Goal: Task Accomplishment & Management: Use online tool/utility

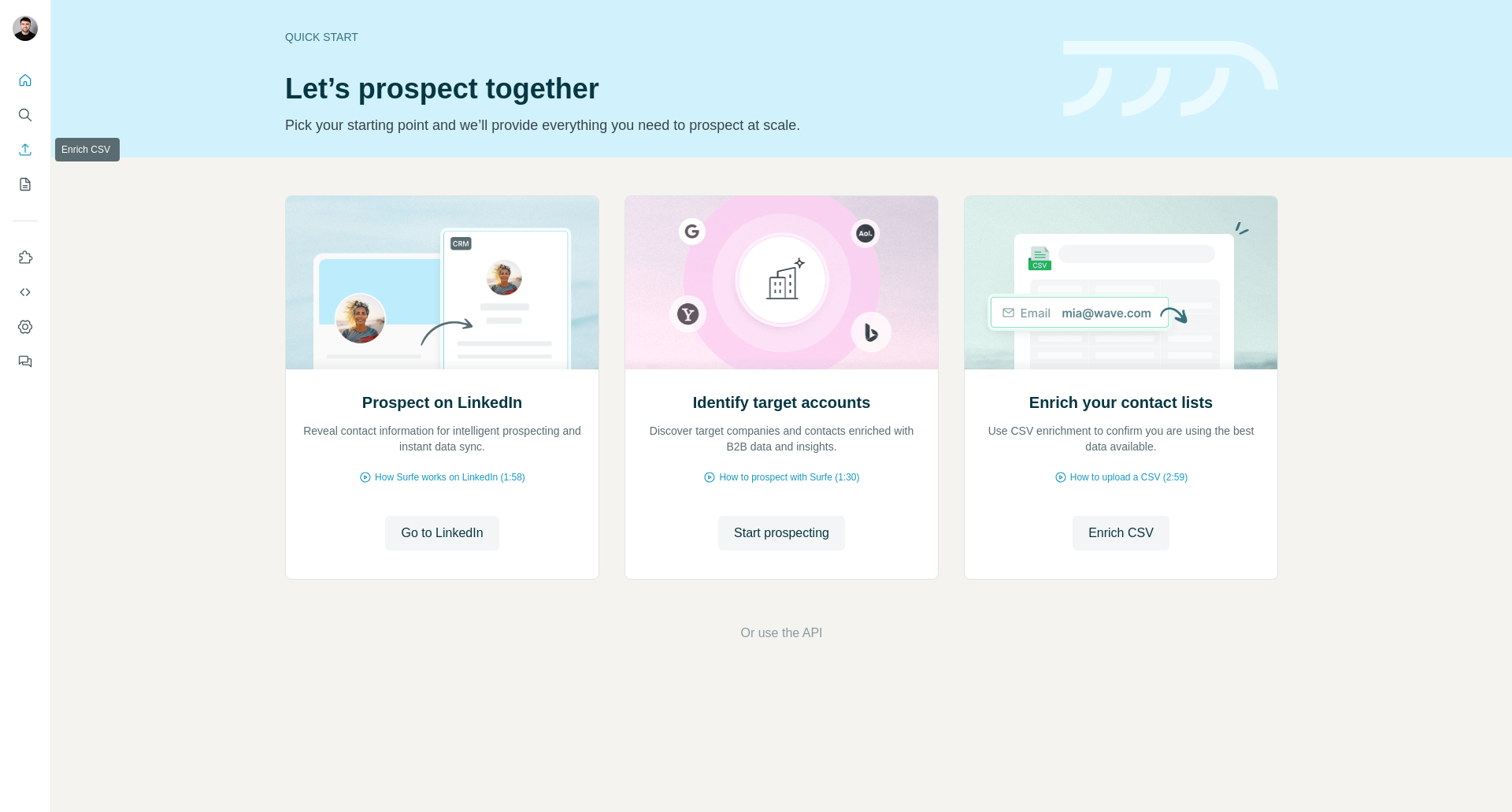
click at [25, 156] on icon "Enrich CSV" at bounding box center [25, 149] width 16 height 16
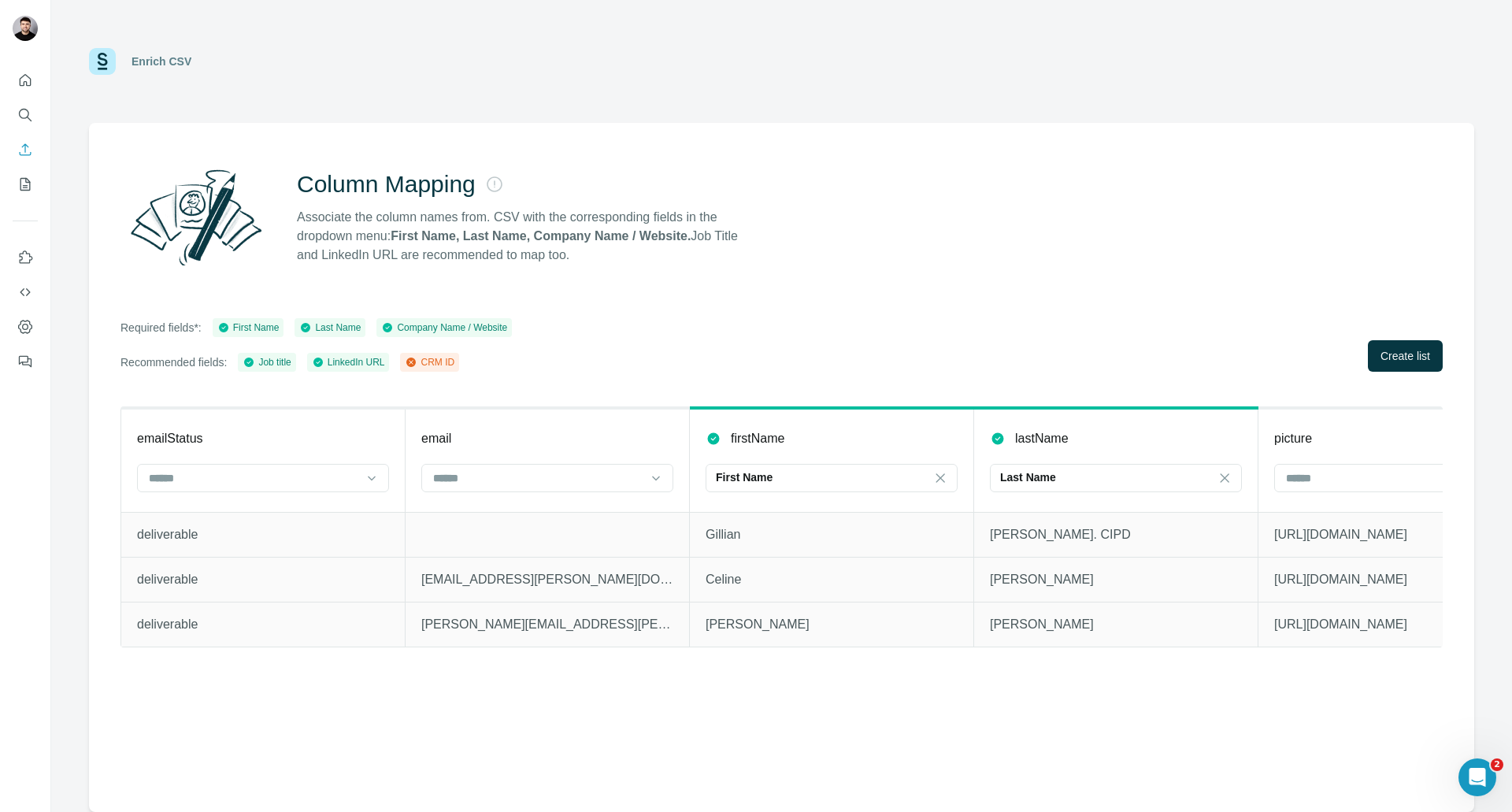
scroll to position [0, 1157]
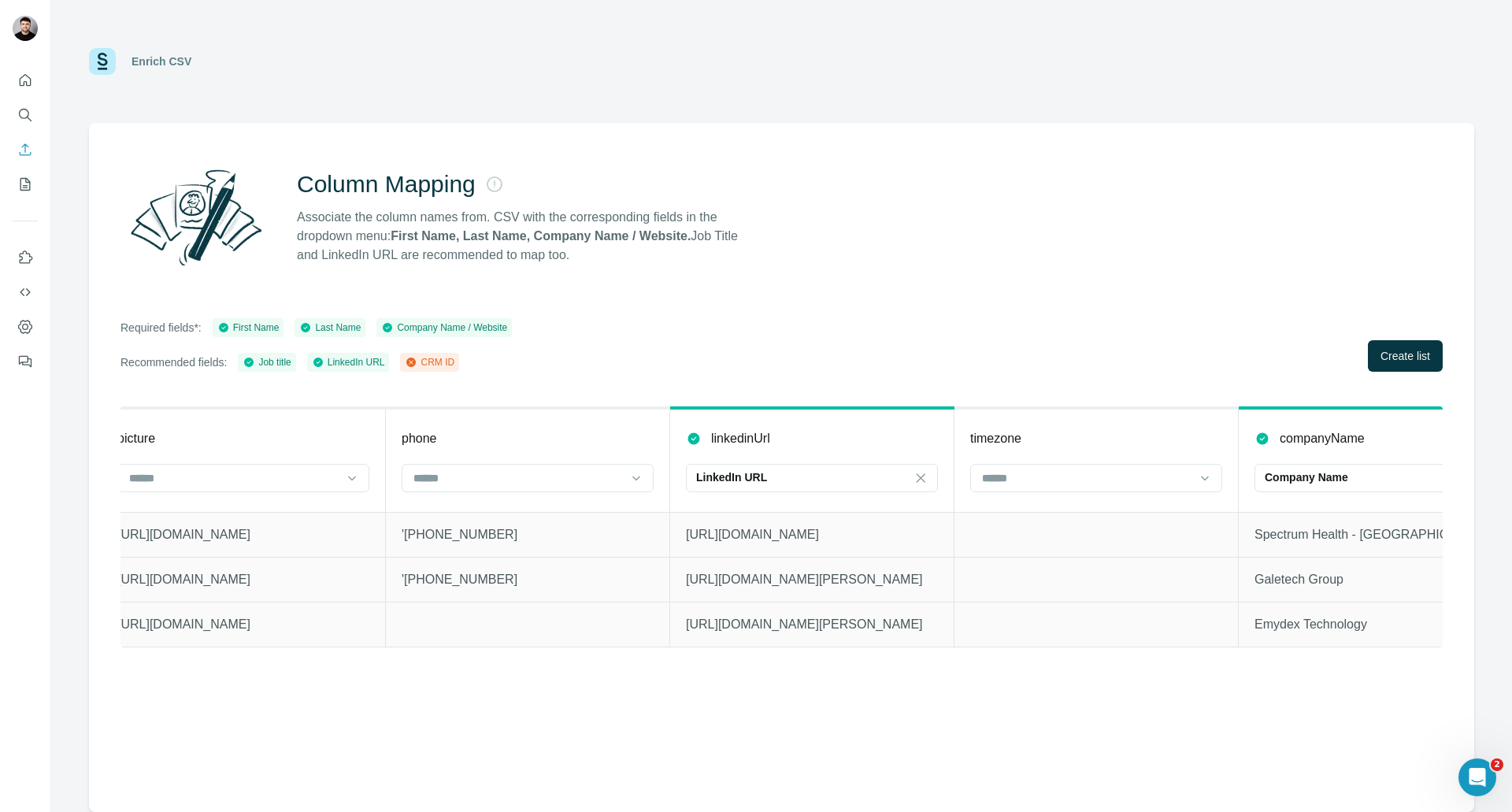
click at [1098, 671] on div "emailStatus email firstName First Name lastName Last Name picture phone linkedi…" at bounding box center [781, 541] width 1322 height 270
click at [991, 659] on div "emailStatus email firstName First Name lastName Last Name picture phone linkedi…" at bounding box center [781, 541] width 1322 height 270
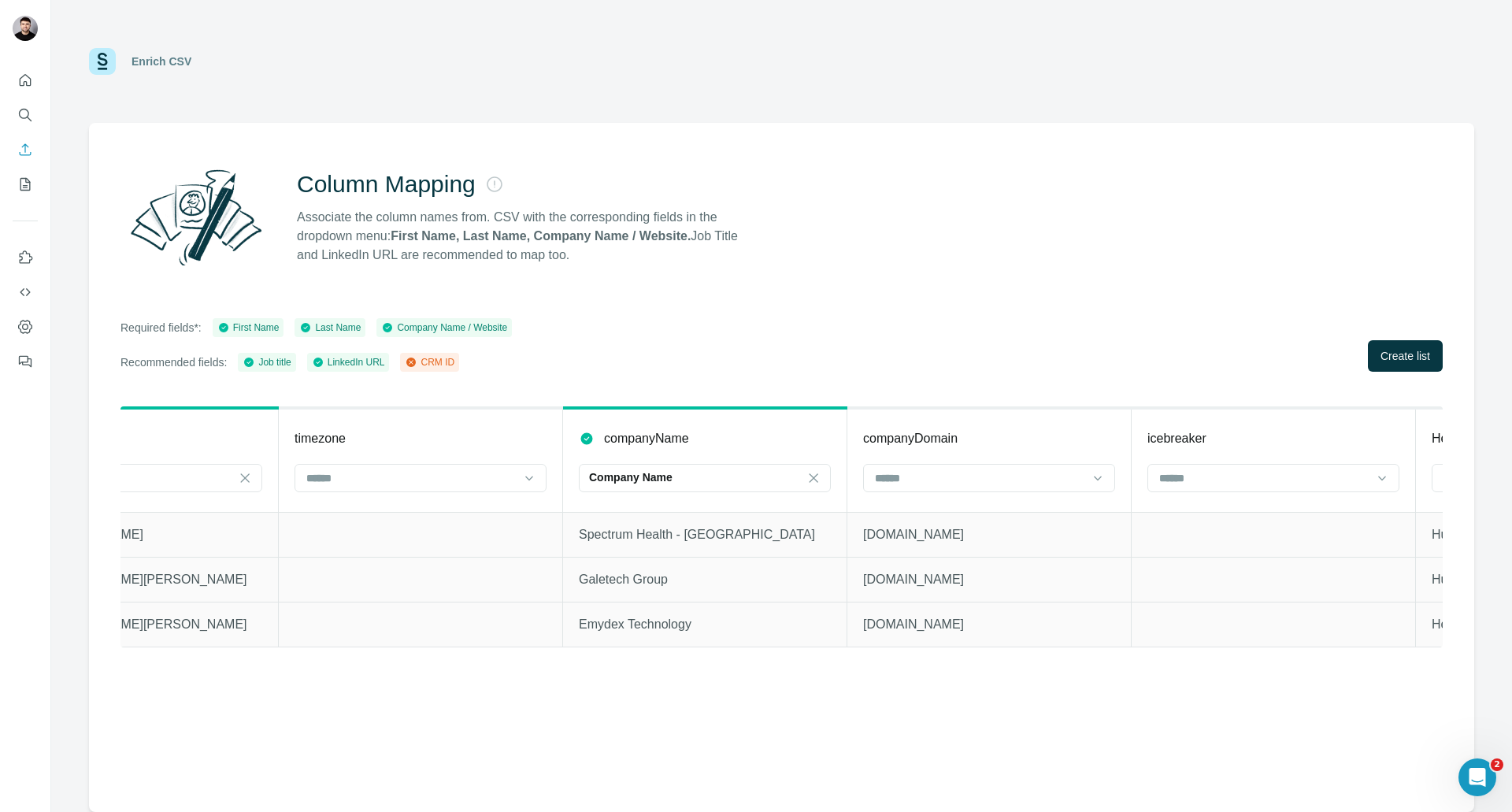
scroll to position [0, 0]
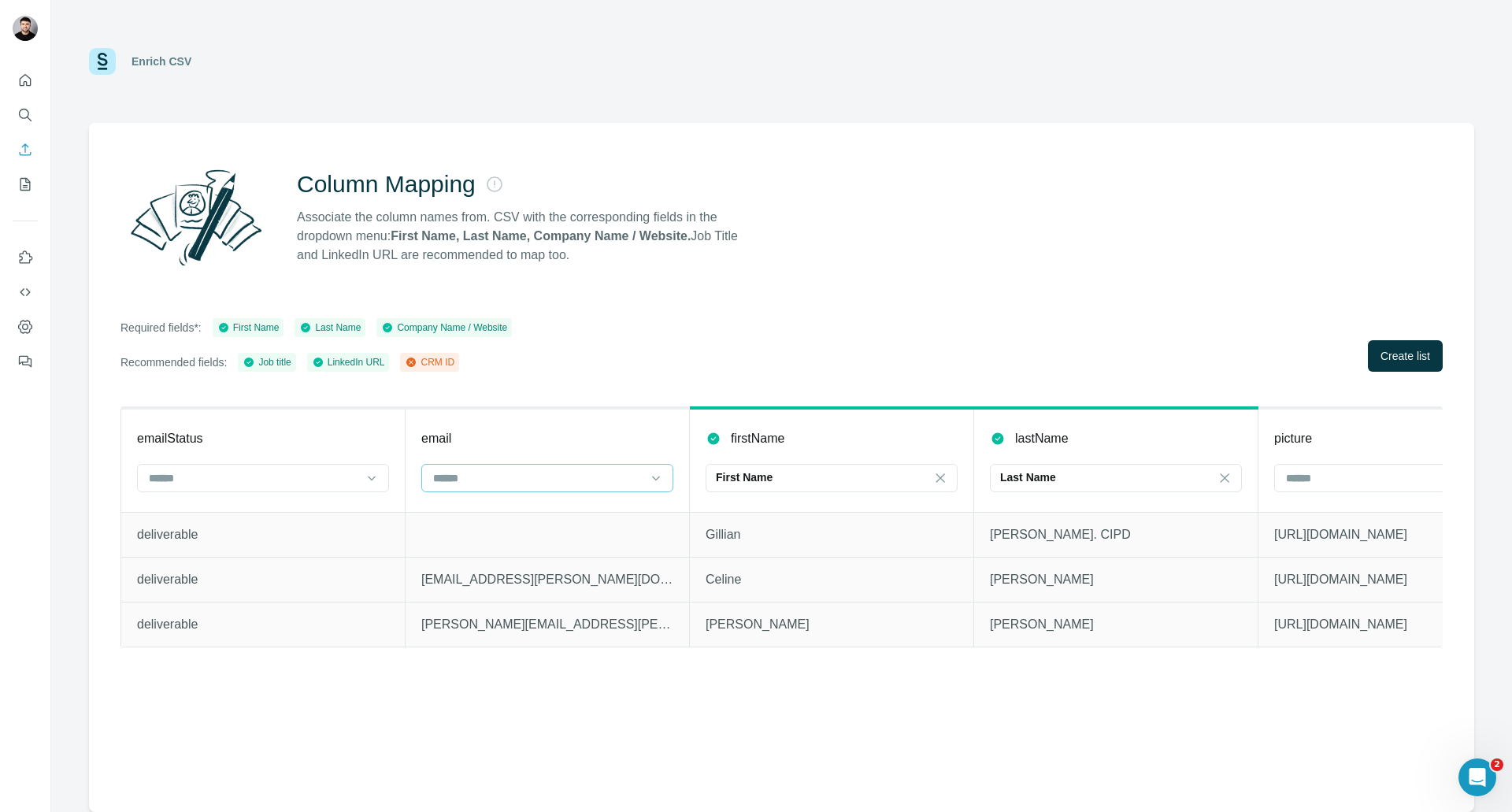
click at [458, 479] on input at bounding box center [537, 478] width 212 height 17
click at [456, 512] on p "CRM ID" at bounding box center [454, 513] width 40 height 16
click at [1408, 351] on span "Create list" at bounding box center [1404, 356] width 49 height 16
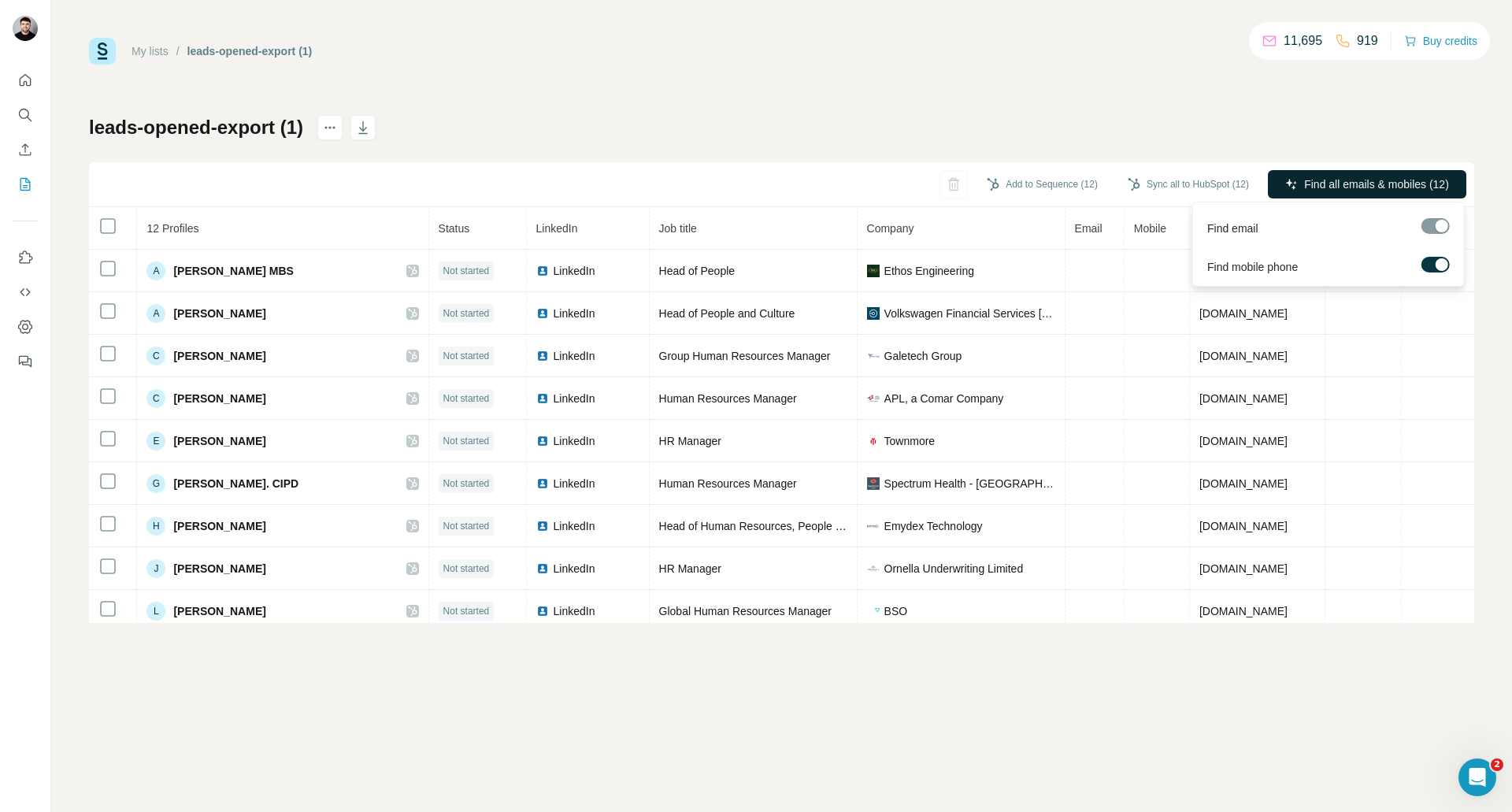
click at [1324, 190] on span "Find all emails & mobiles (12)" at bounding box center [1375, 184] width 145 height 16
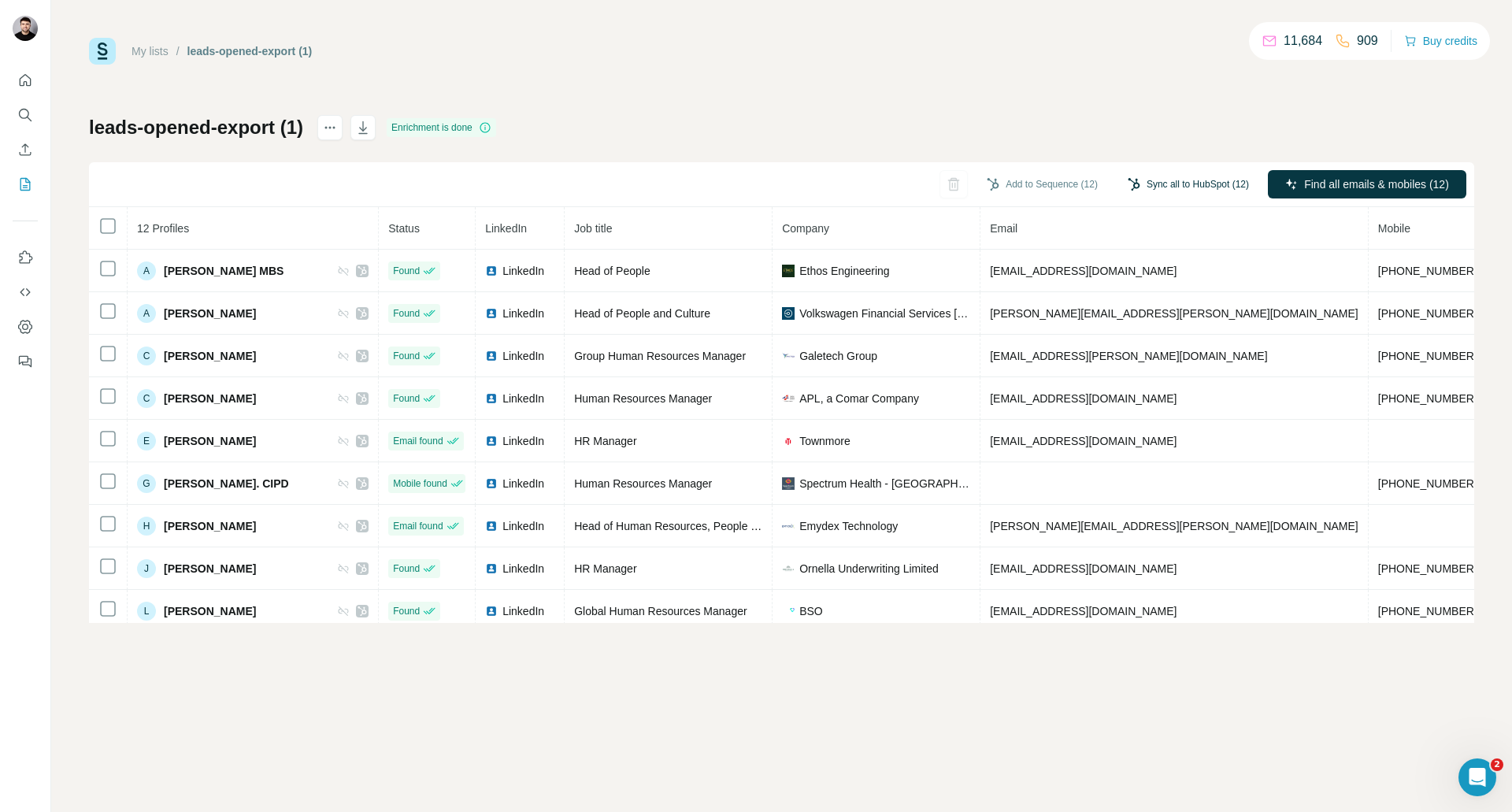
click at [1177, 183] on button "Sync all to HubSpot (12)" at bounding box center [1188, 184] width 144 height 23
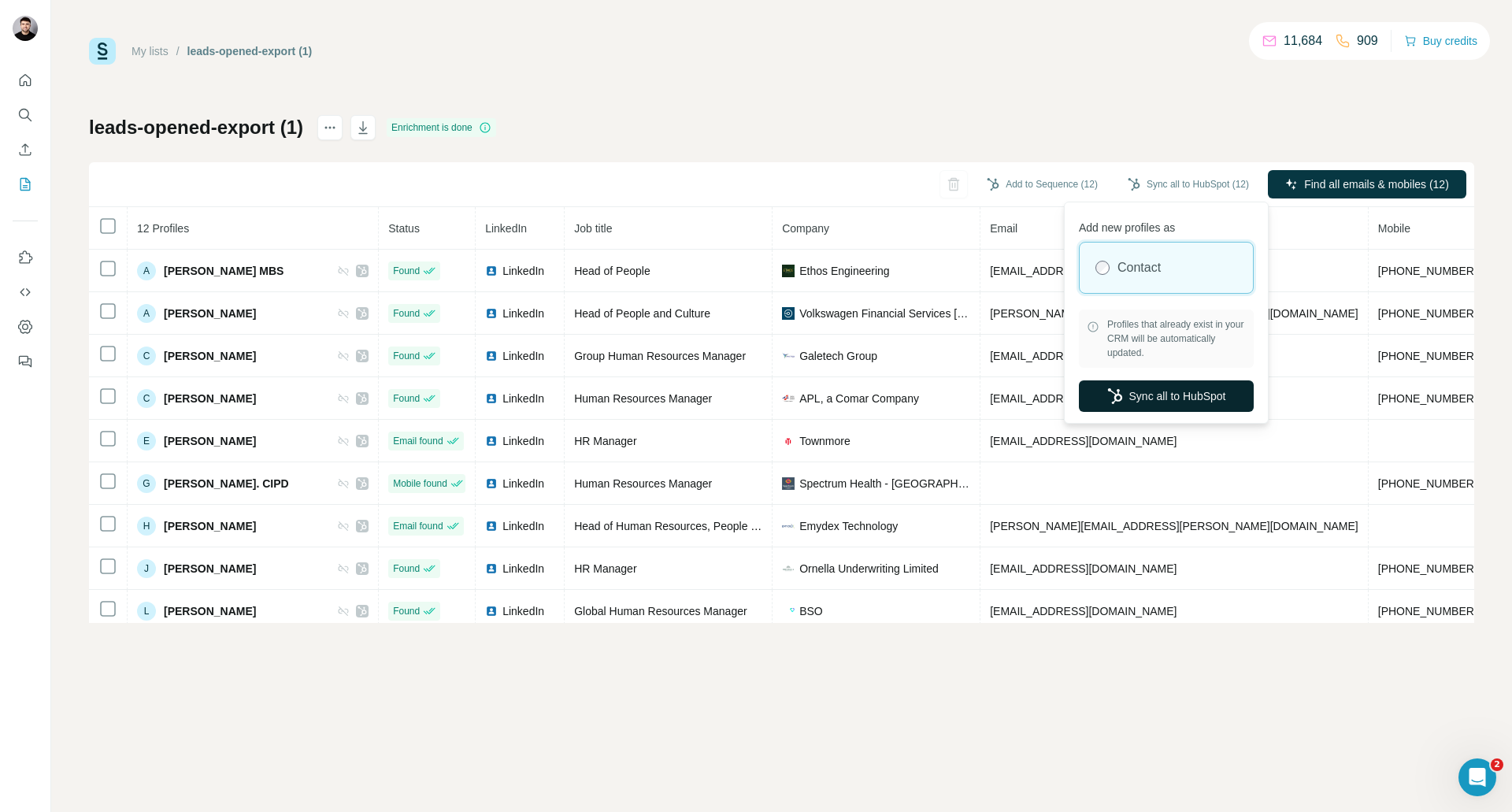
click at [1123, 405] on button "Sync all to HubSpot" at bounding box center [1166, 396] width 175 height 31
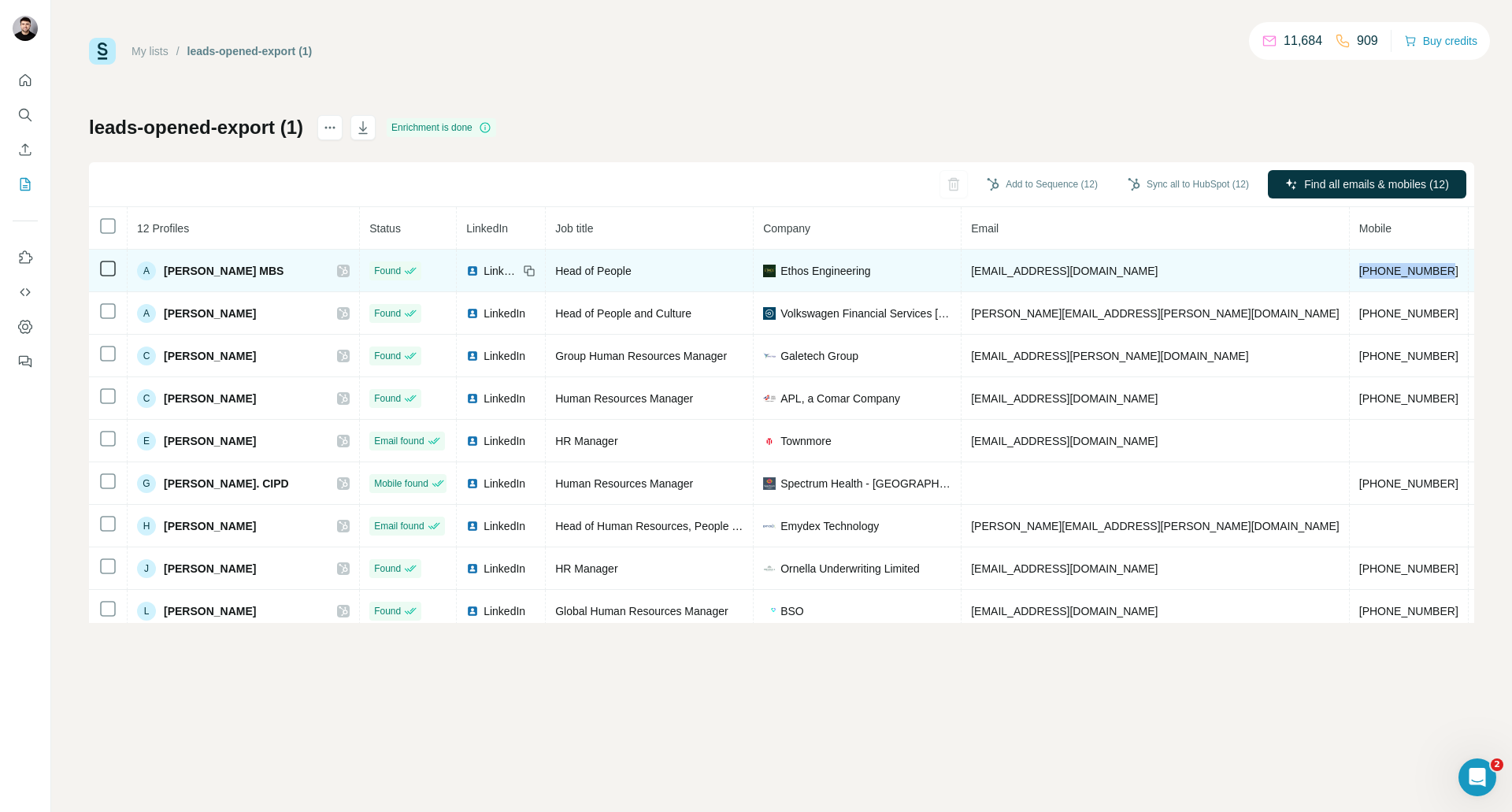
drag, startPoint x: 1294, startPoint y: 268, endPoint x: 1206, endPoint y: 257, distance: 88.7
click at [1349, 257] on td "[PHONE_NUMBER]" at bounding box center [1408, 271] width 119 height 43
